Goal: Find contact information: Find contact information

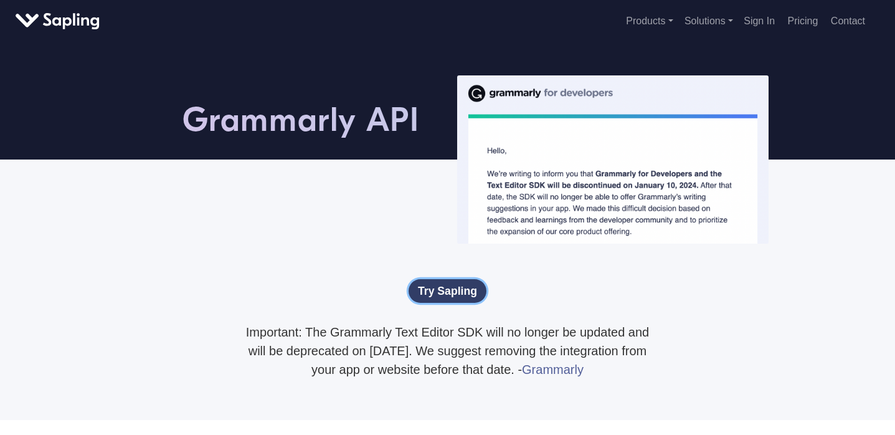
click at [430, 303] on link "Try Sapling" at bounding box center [448, 291] width 78 height 24
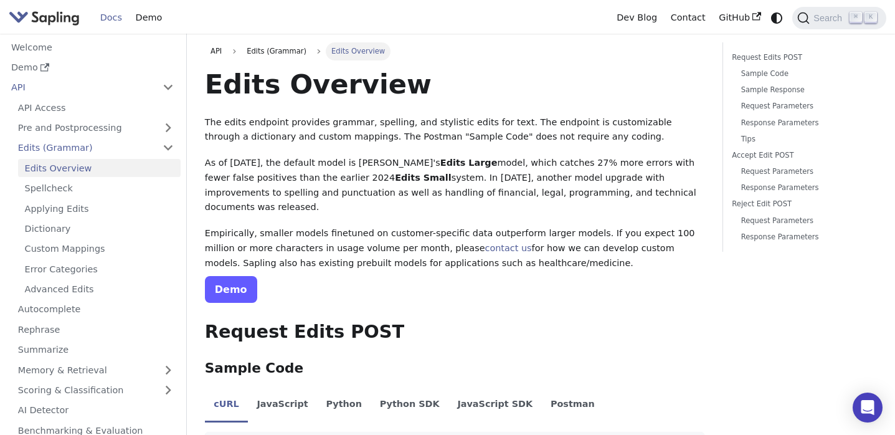
click at [221, 278] on link "Demo" at bounding box center [231, 289] width 52 height 27
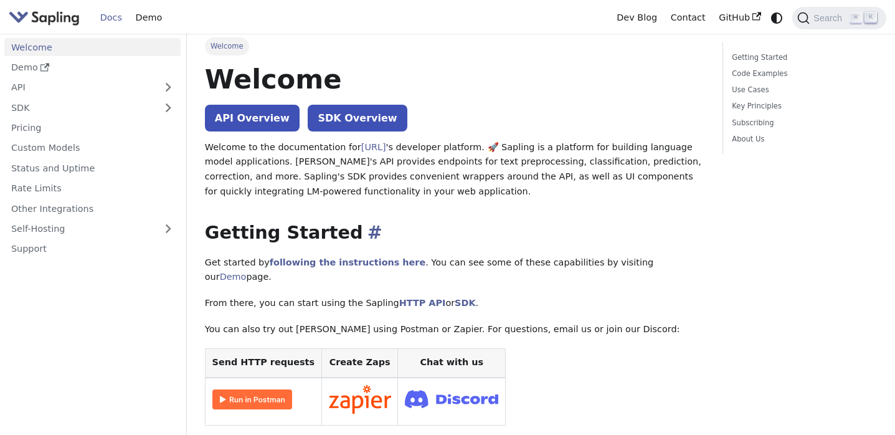
scroll to position [7, 0]
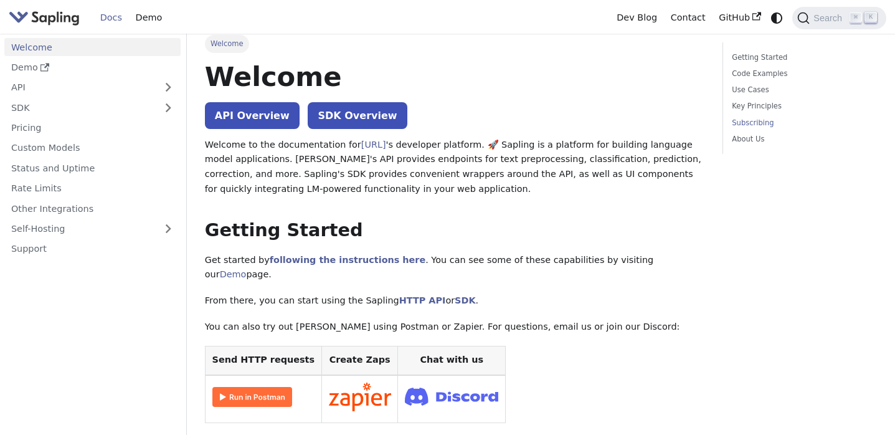
click at [766, 122] on link "Subscribing" at bounding box center [802, 123] width 141 height 12
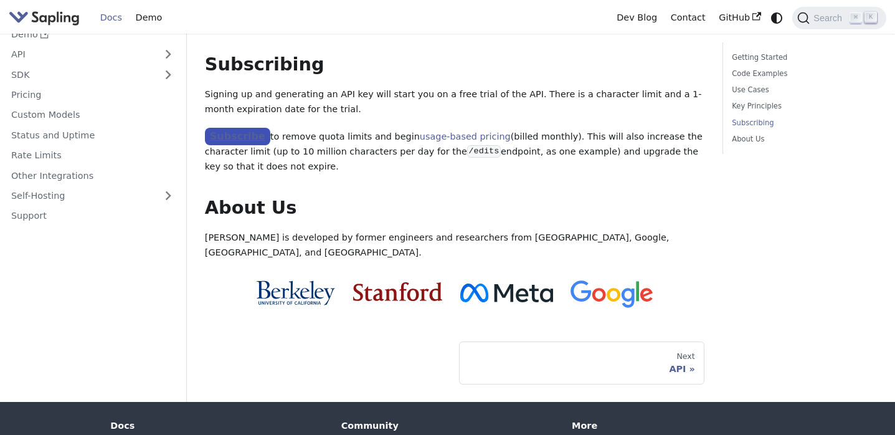
click at [234, 128] on link "Subscribe" at bounding box center [237, 137] width 65 height 18
click at [149, 207] on link "Support" at bounding box center [92, 216] width 176 height 18
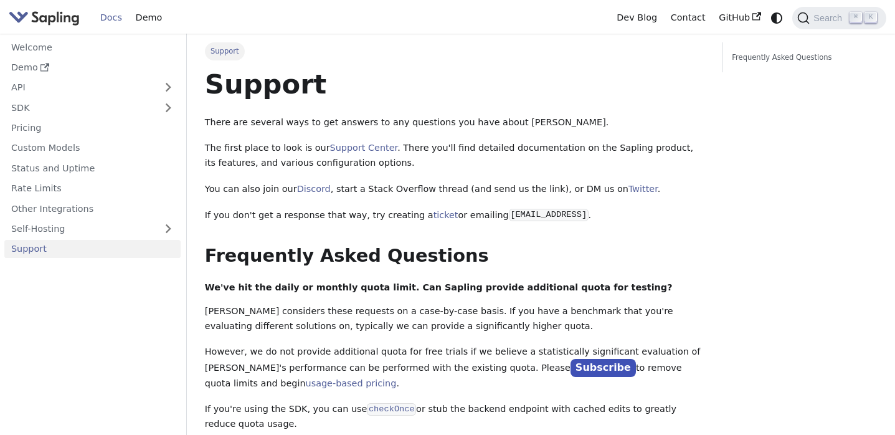
click at [528, 216] on code "support@sapling.ai" at bounding box center [549, 215] width 80 height 12
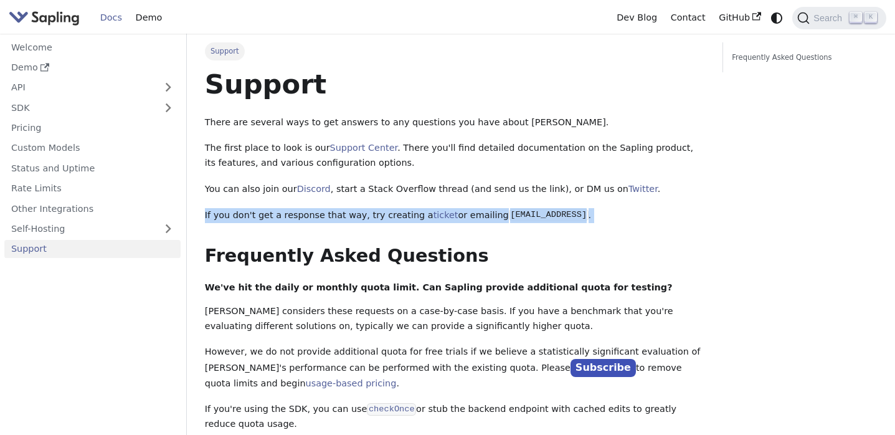
click at [528, 216] on code "support@sapling.ai" at bounding box center [549, 215] width 80 height 12
click at [557, 216] on code "support@sapling.ai" at bounding box center [549, 215] width 80 height 12
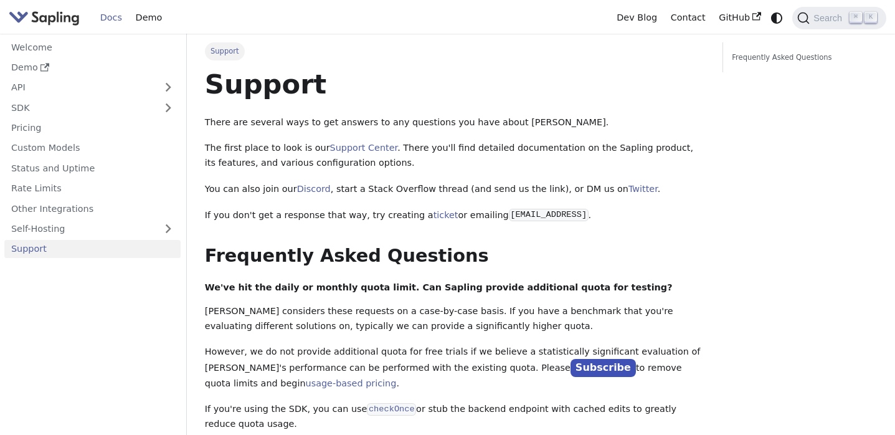
drag, startPoint x: 580, startPoint y: 215, endPoint x: 488, endPoint y: 216, distance: 92.8
click at [509, 216] on code "support@sapling.ai" at bounding box center [549, 215] width 80 height 12
copy code "support@sapling.ai"
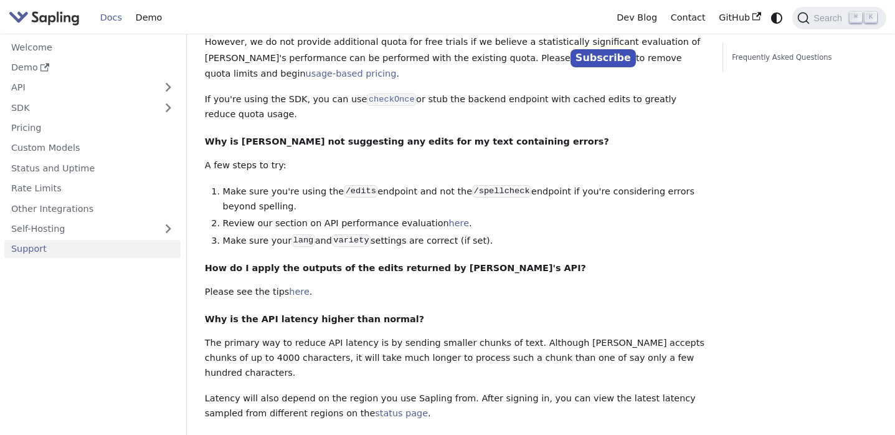
scroll to position [579, 0]
